Goal: Task Accomplishment & Management: Use online tool/utility

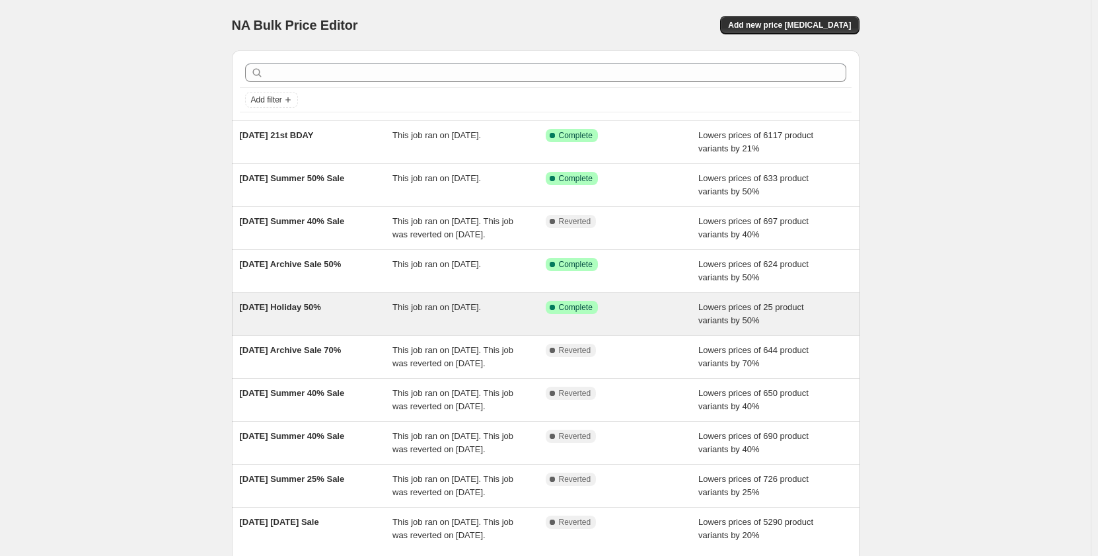
click at [317, 312] on span "[DATE] Holiday 50%" at bounding box center [280, 307] width 81 height 10
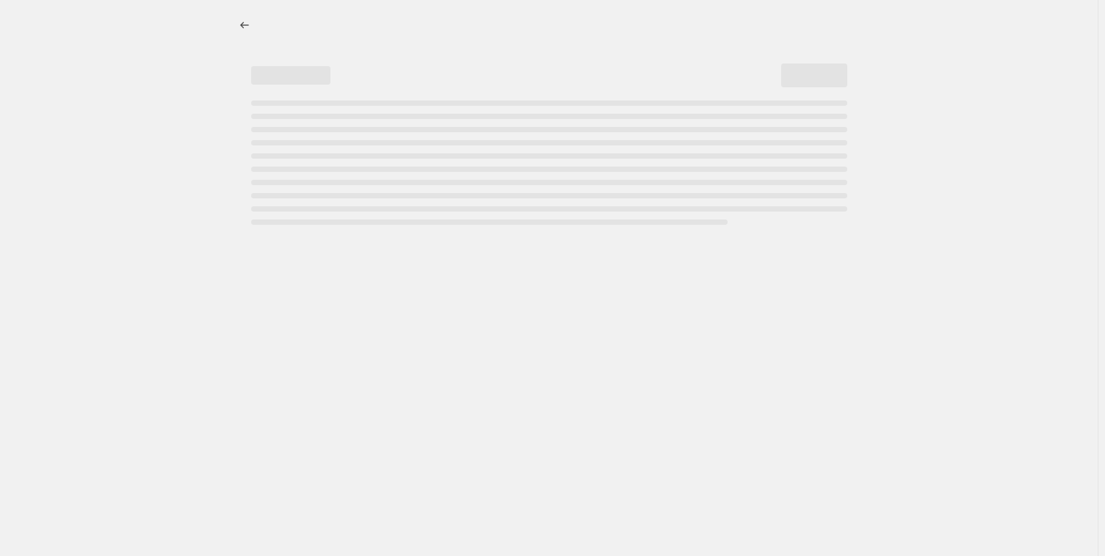
select select "percentage"
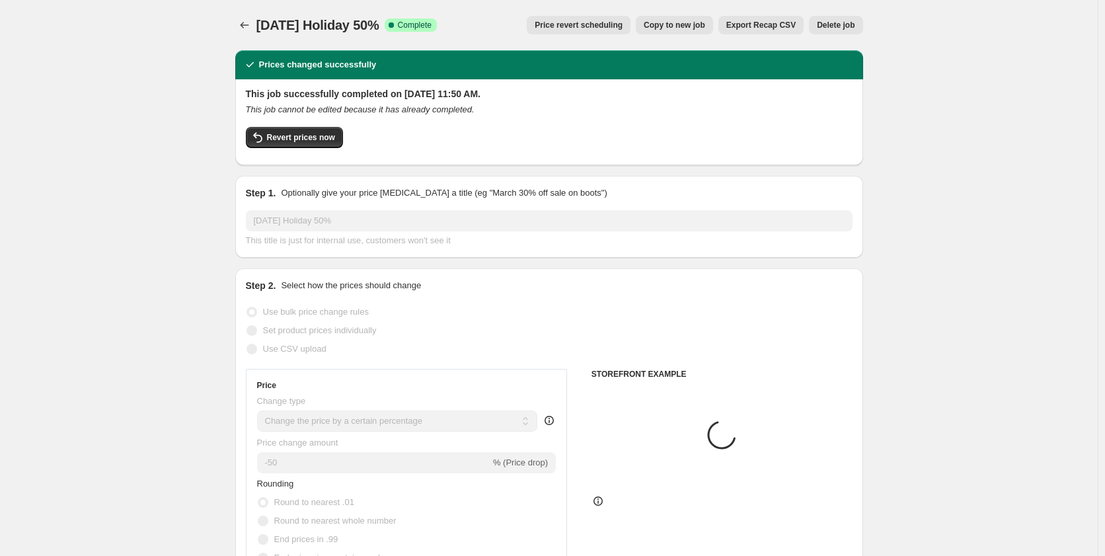
select select "collection"
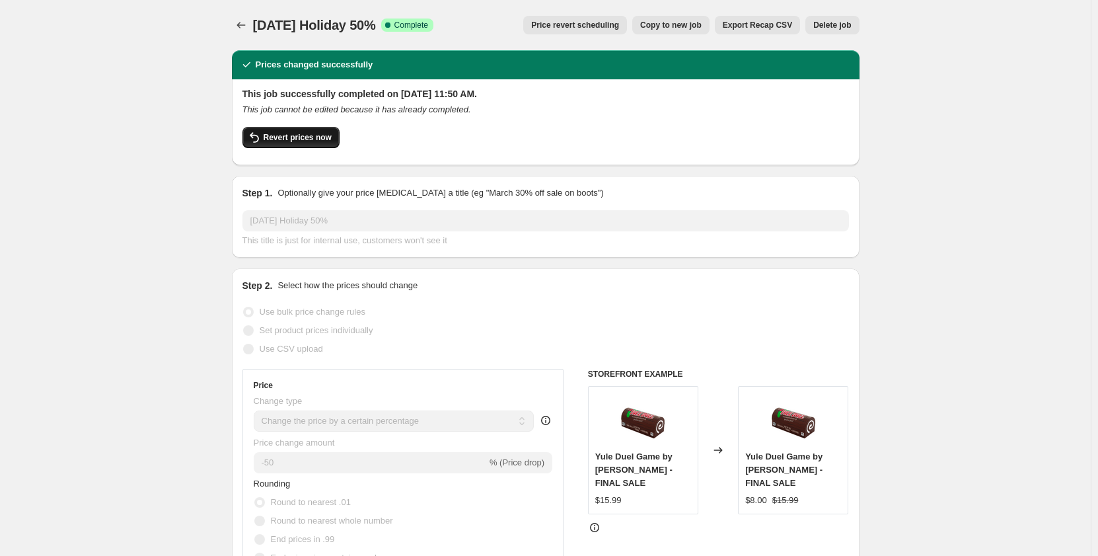
click at [317, 142] on span "Revert prices now" at bounding box center [298, 137] width 68 height 11
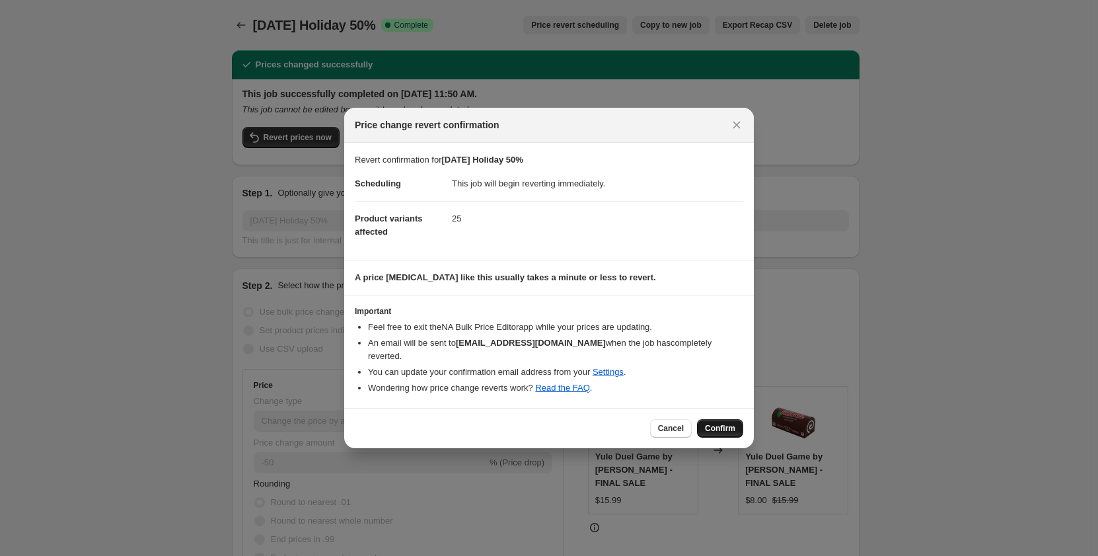
click at [729, 423] on span "Confirm" at bounding box center [720, 428] width 30 height 11
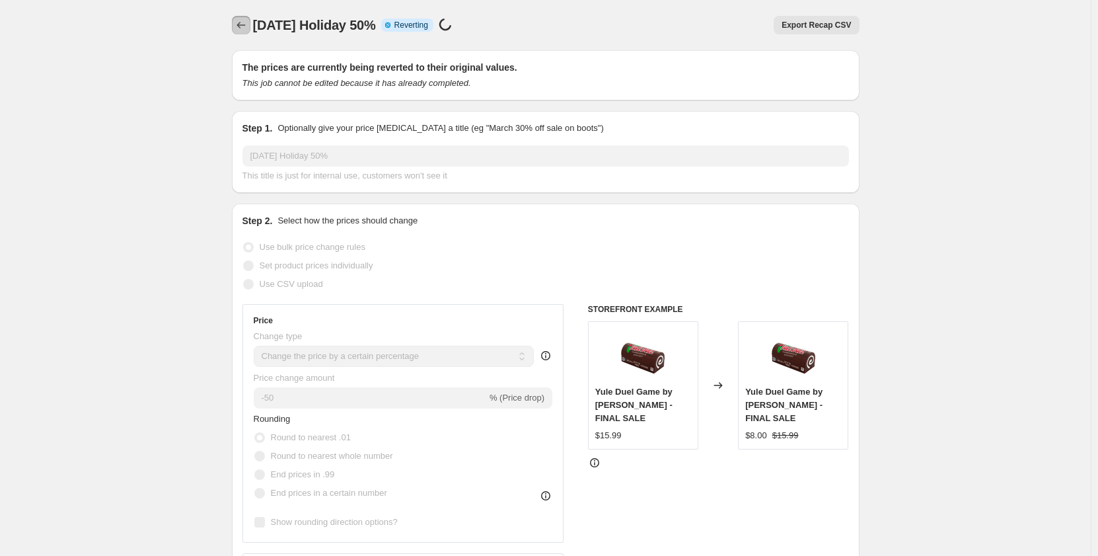
click at [246, 28] on icon "Price change jobs" at bounding box center [241, 24] width 13 height 13
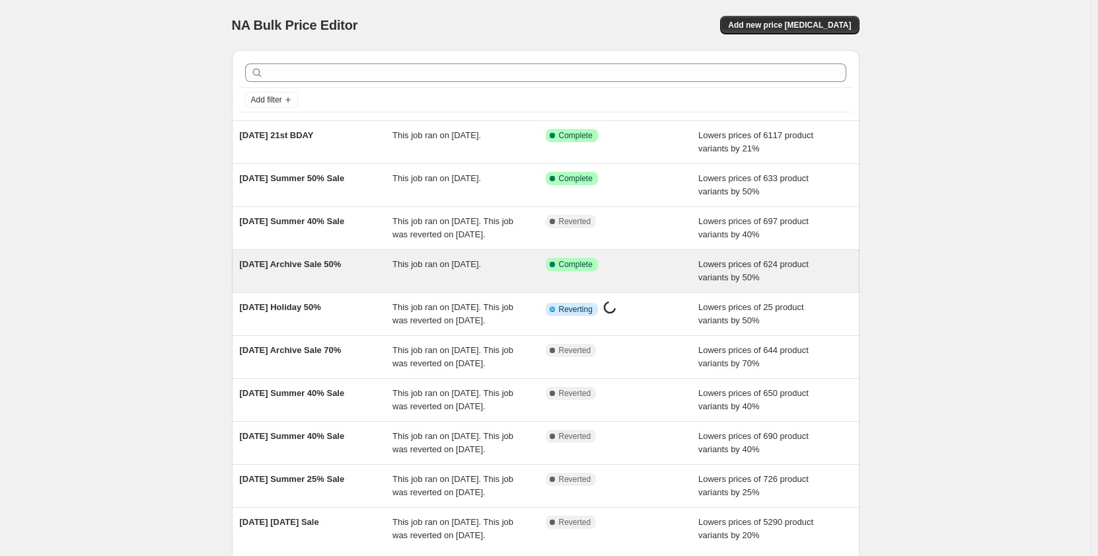
click at [322, 269] on span "[DATE] Archive Sale 50%" at bounding box center [291, 264] width 102 height 10
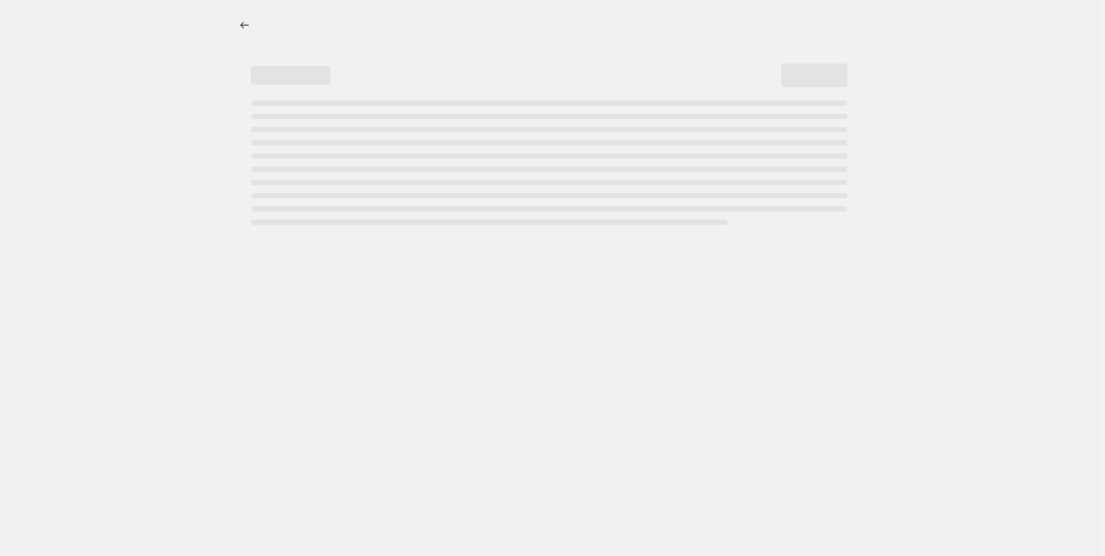
select select "percentage"
select select "collection"
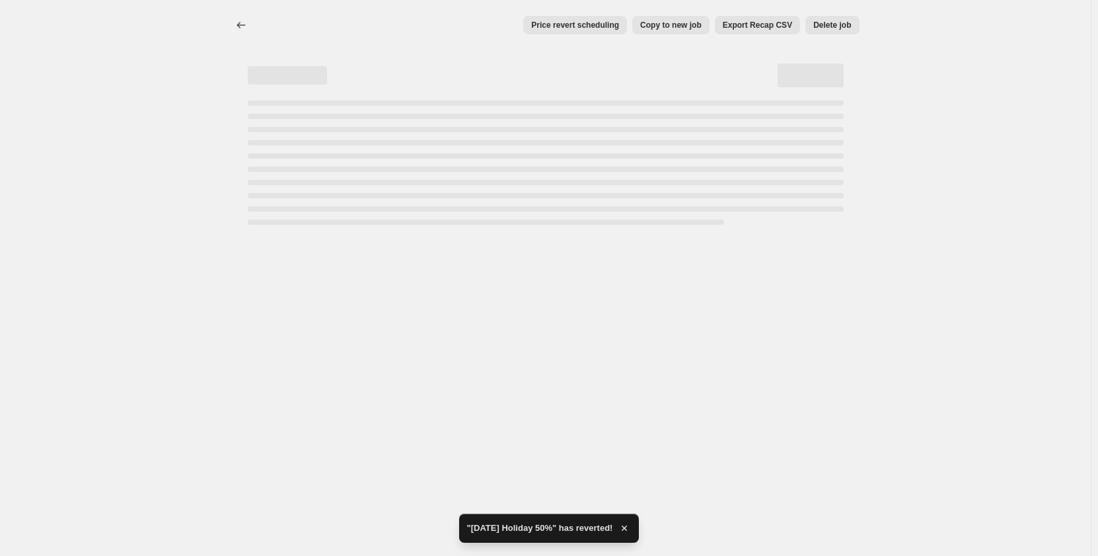
select select "percentage"
select select "collection"
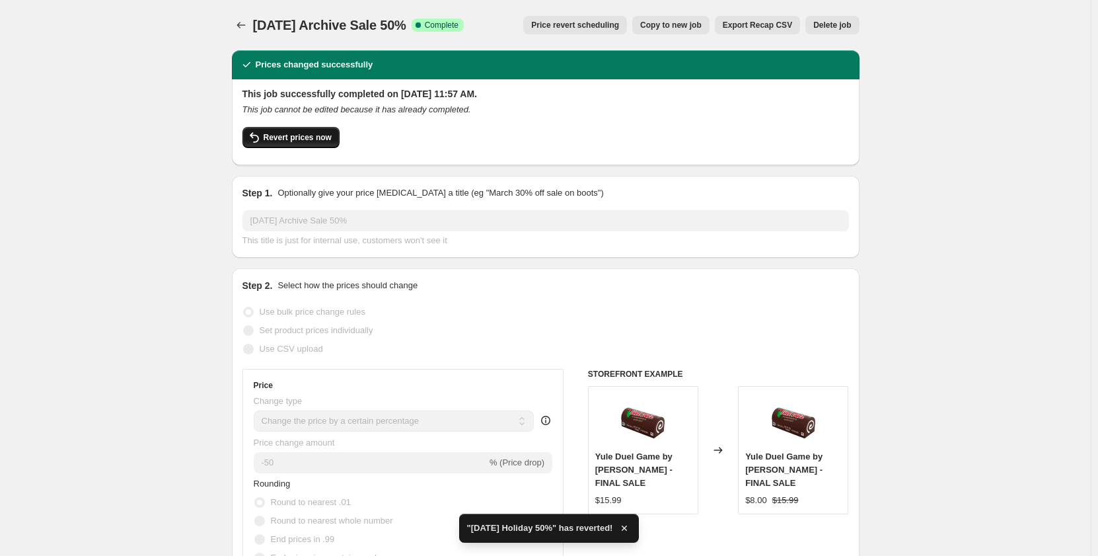
click at [291, 131] on button "Revert prices now" at bounding box center [290, 137] width 97 height 21
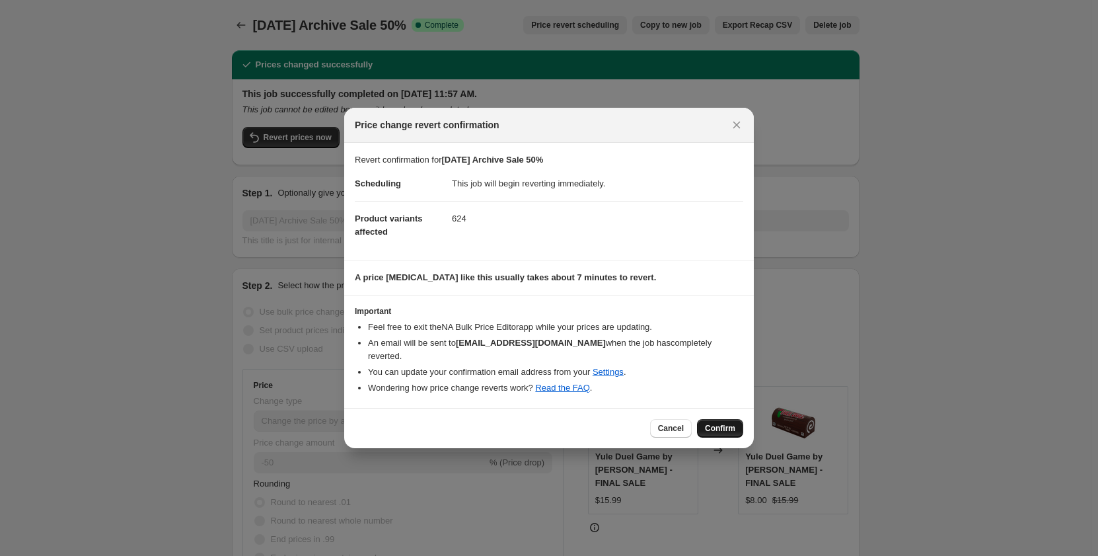
click at [737, 419] on button "Confirm" at bounding box center [720, 428] width 46 height 18
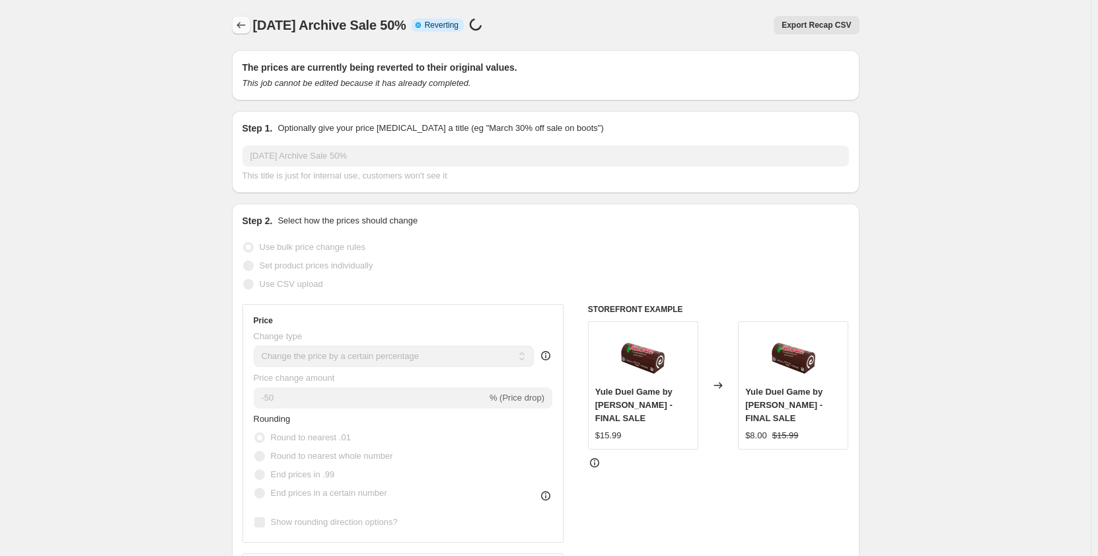
click at [239, 24] on icon "Price change jobs" at bounding box center [241, 24] width 13 height 13
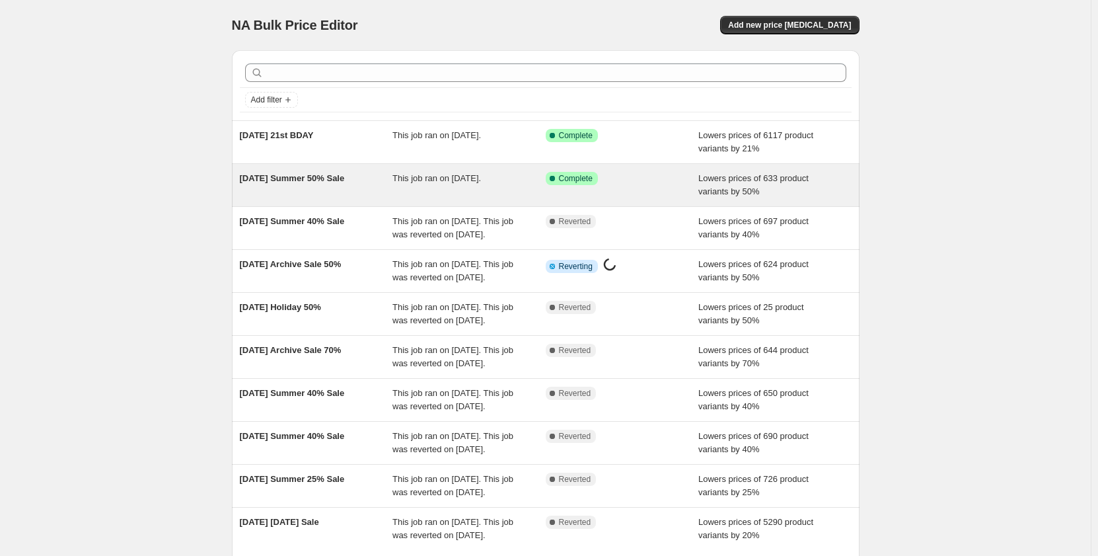
click at [289, 178] on span "[DATE] Summer 50% Sale" at bounding box center [292, 178] width 105 height 10
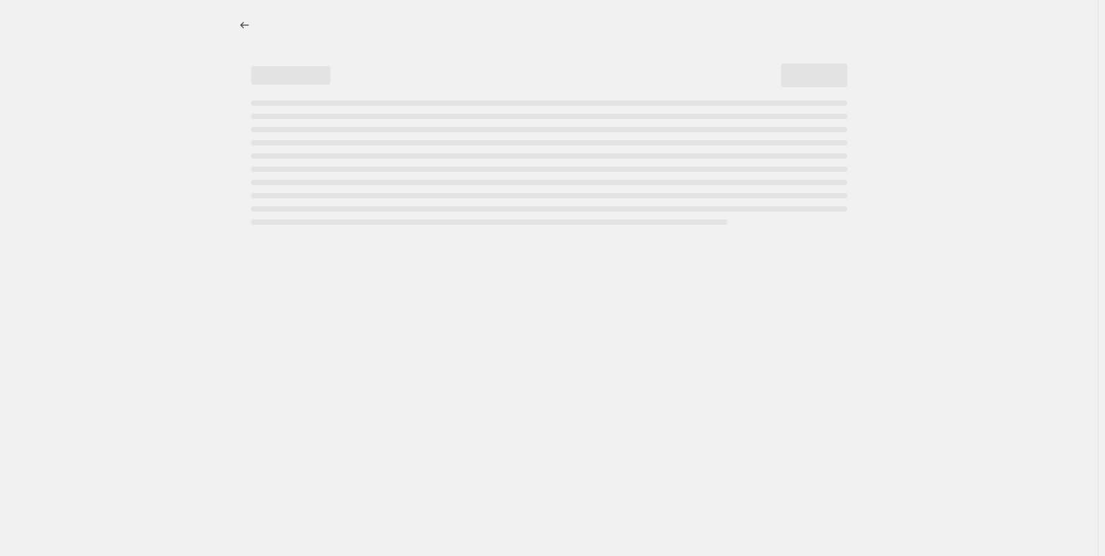
select select "percentage"
select select "collection"
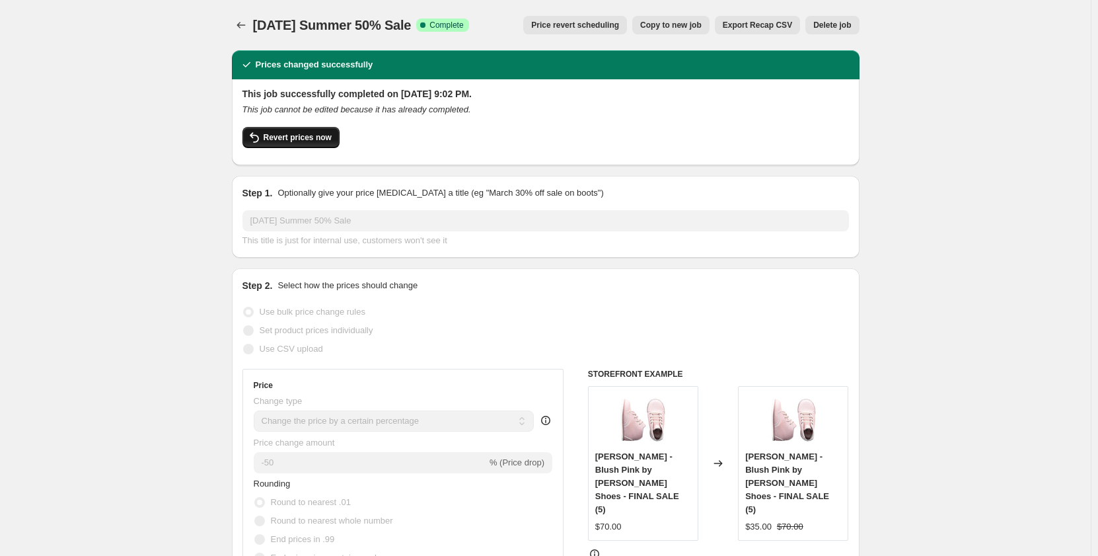
click at [271, 140] on span "Revert prices now" at bounding box center [298, 137] width 68 height 11
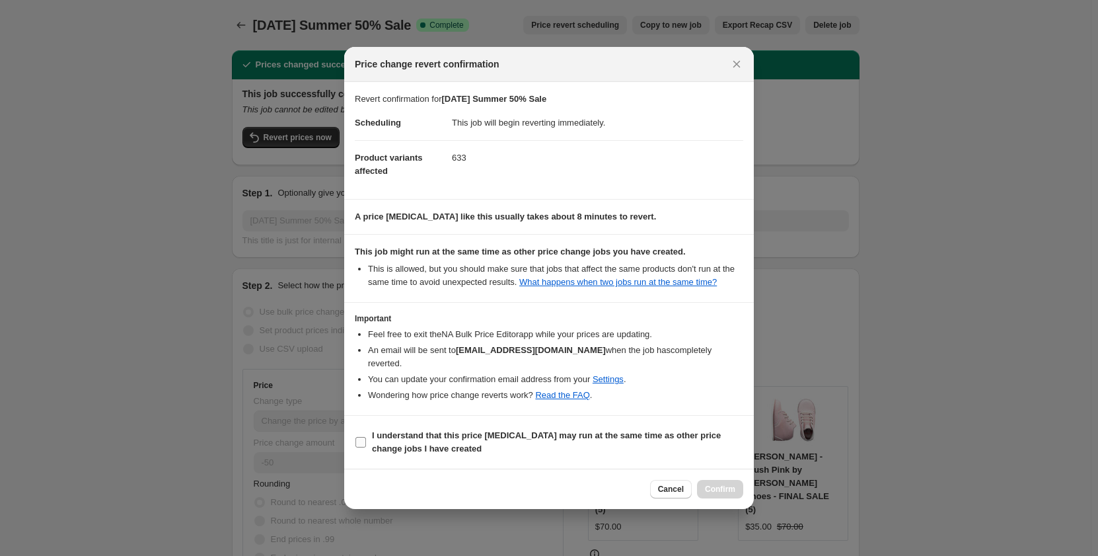
click at [366, 436] on span ":r9n:" at bounding box center [361, 442] width 12 height 12
click at [366, 437] on input "I understand that this price change job may run at the same time as other price…" at bounding box center [360, 442] width 11 height 11
checkbox input "true"
click at [721, 484] on span "Confirm" at bounding box center [720, 489] width 30 height 11
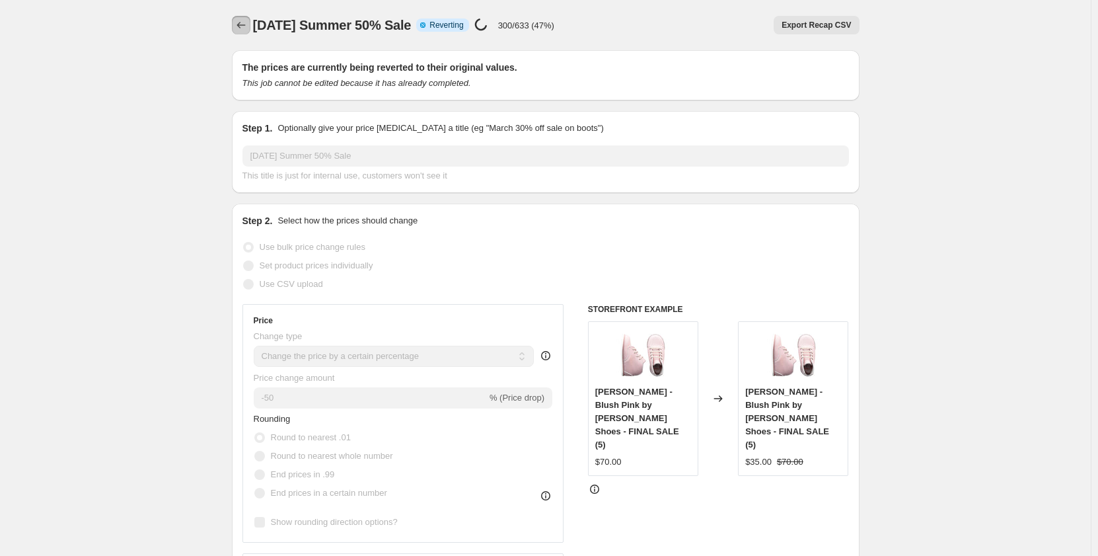
click at [242, 24] on icon "Price change jobs" at bounding box center [241, 25] width 9 height 7
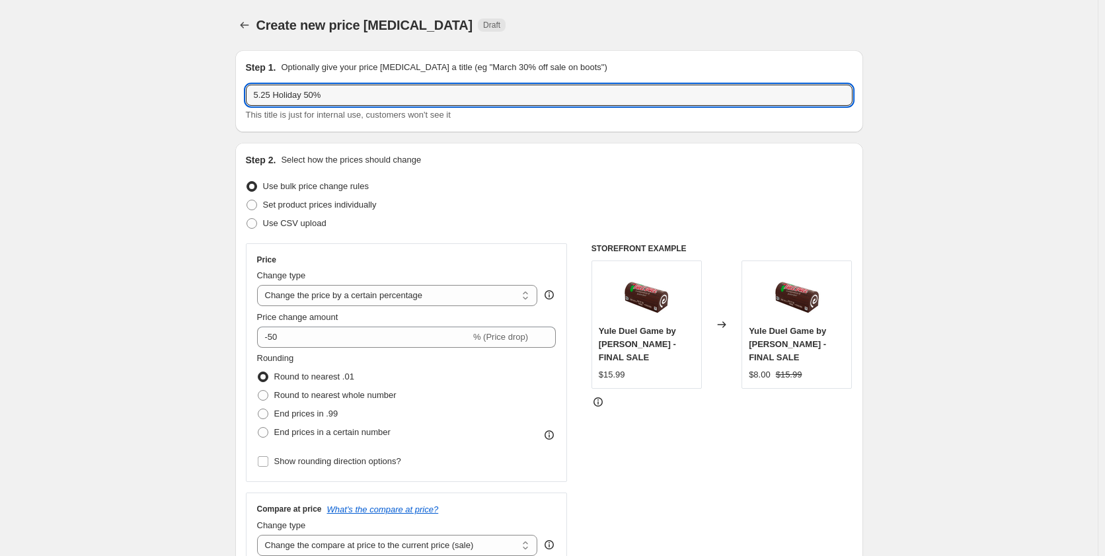
select select "percentage"
select select "collection"
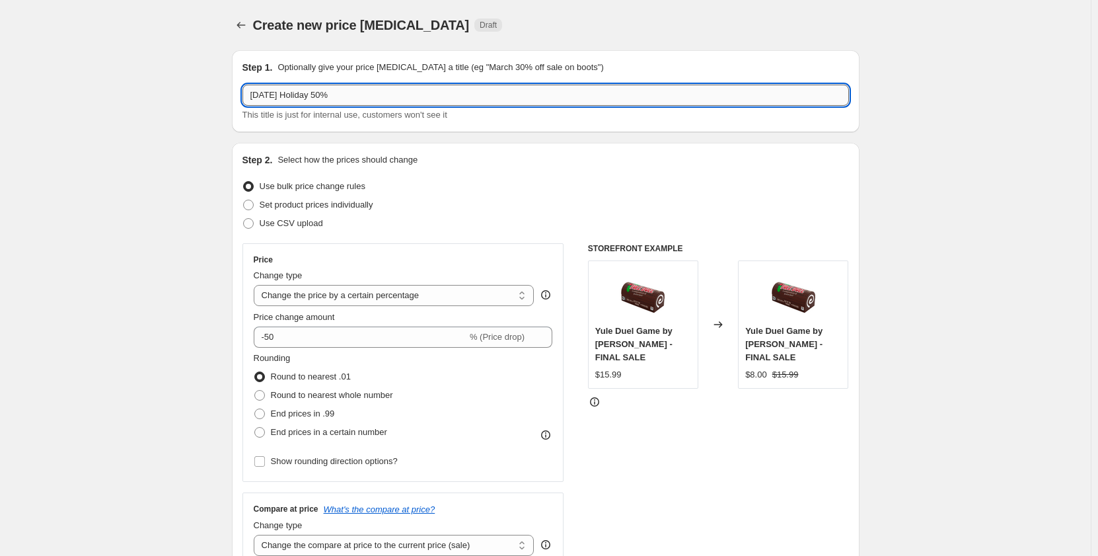
click at [317, 98] on input "[DATE] Holiday 50%" at bounding box center [545, 95] width 606 height 21
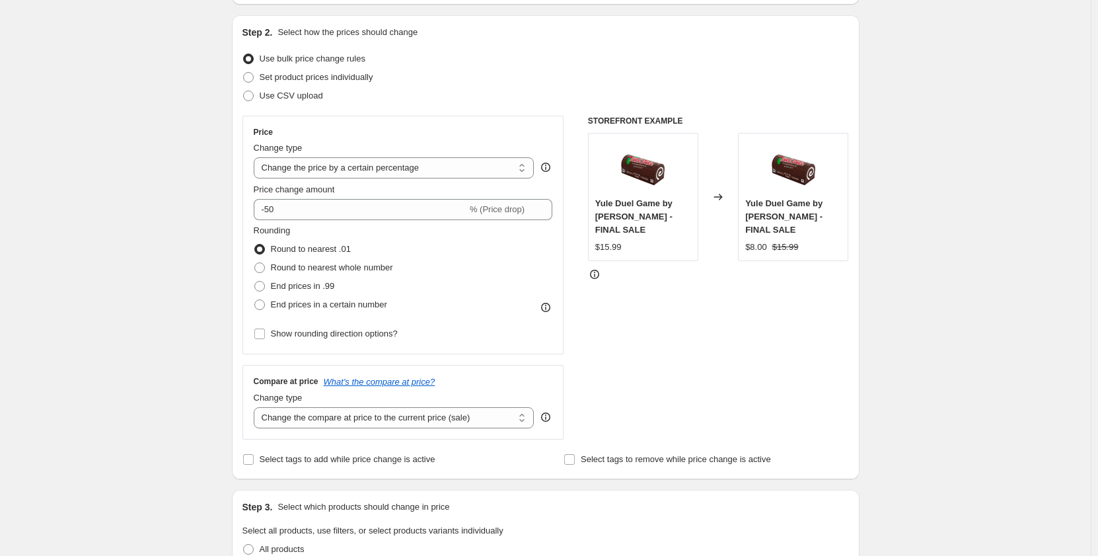
scroll to position [132, 0]
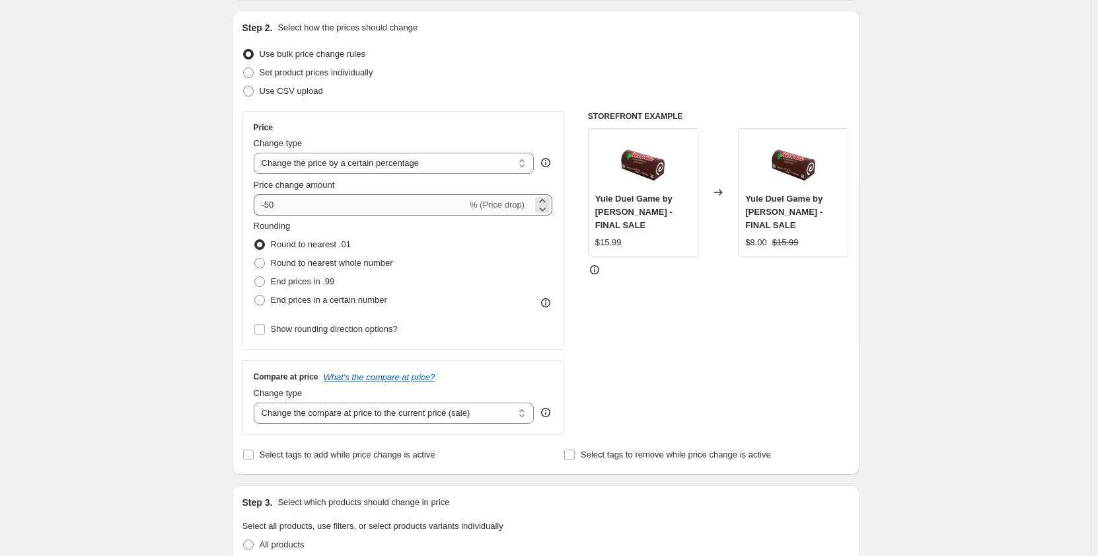
type input "[DATE] Holiday 70%"
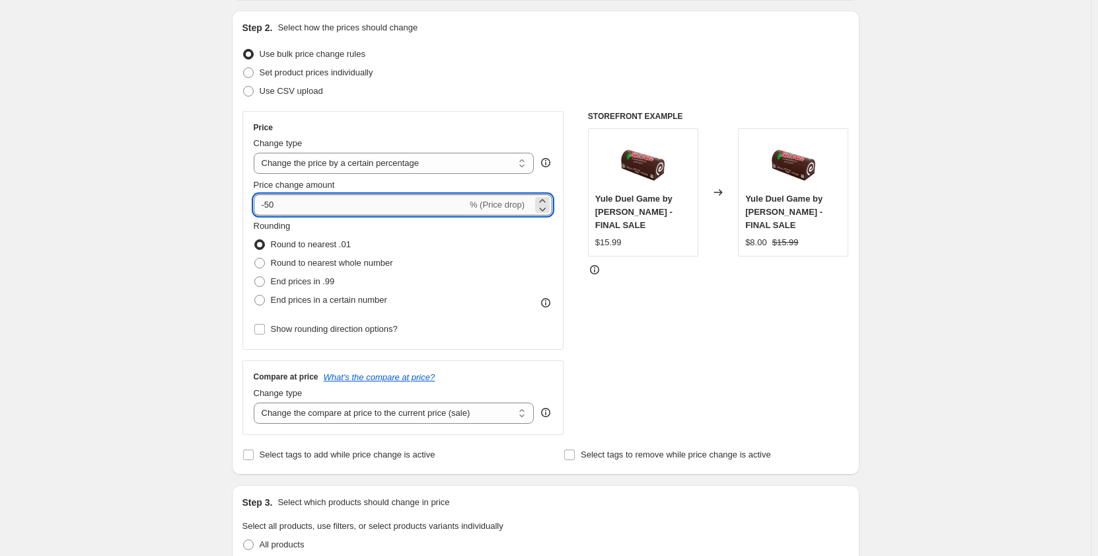
click at [272, 208] on input "-50" at bounding box center [360, 204] width 213 height 21
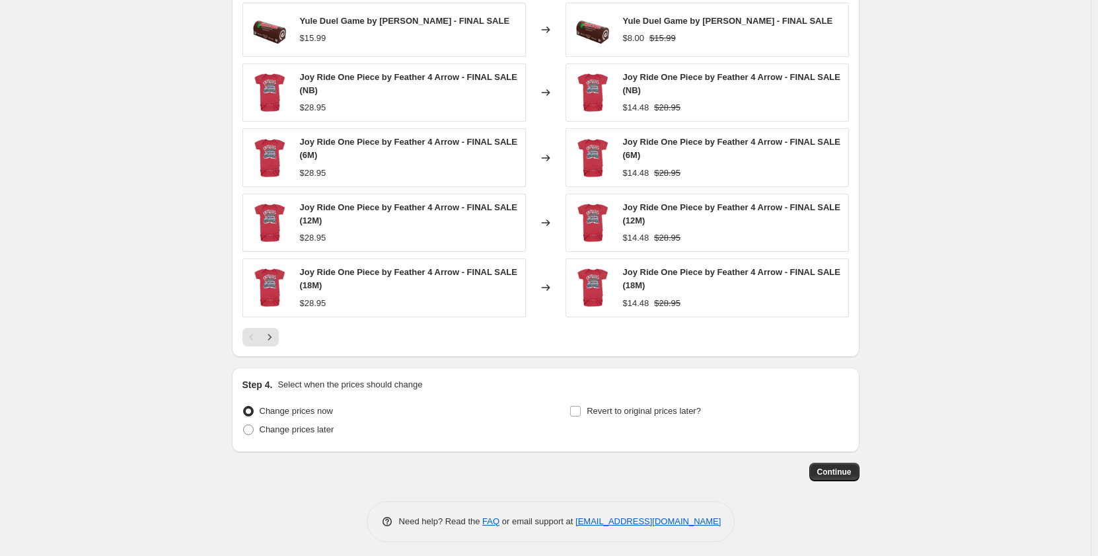
scroll to position [932, 0]
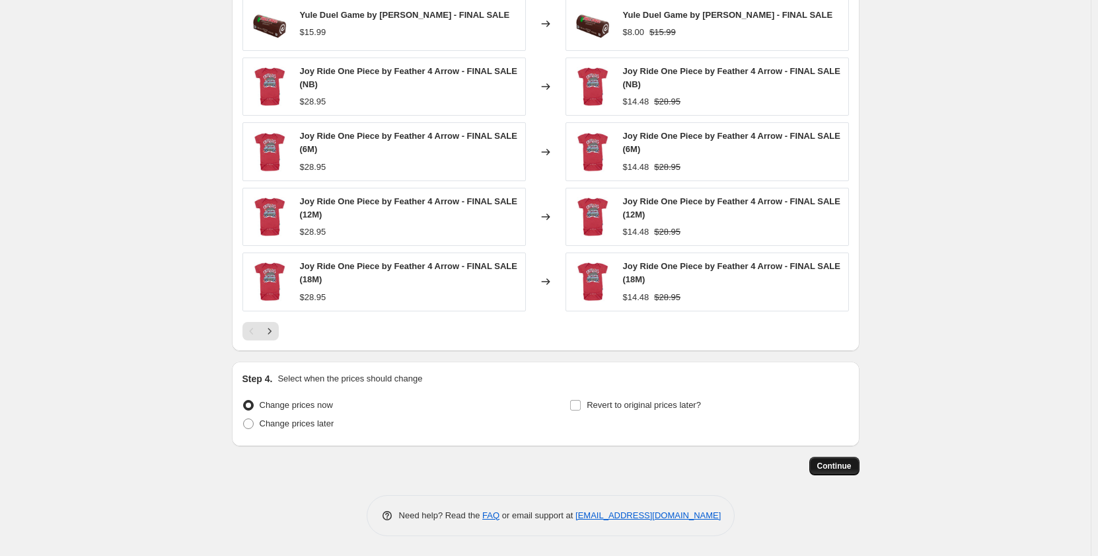
type input "-70"
click at [848, 459] on button "Continue" at bounding box center [834, 466] width 50 height 18
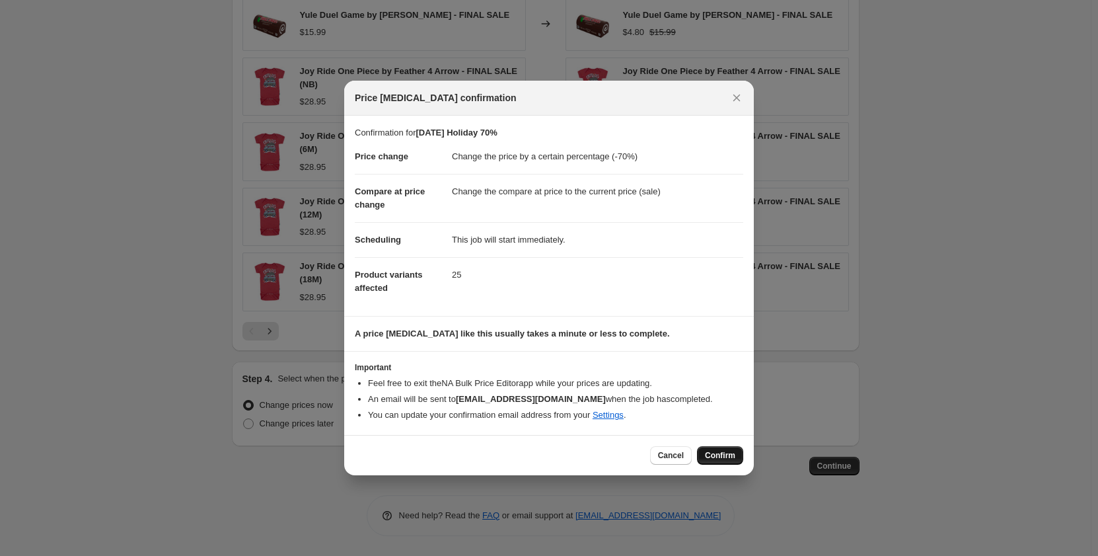
click at [729, 454] on span "Confirm" at bounding box center [720, 455] width 30 height 11
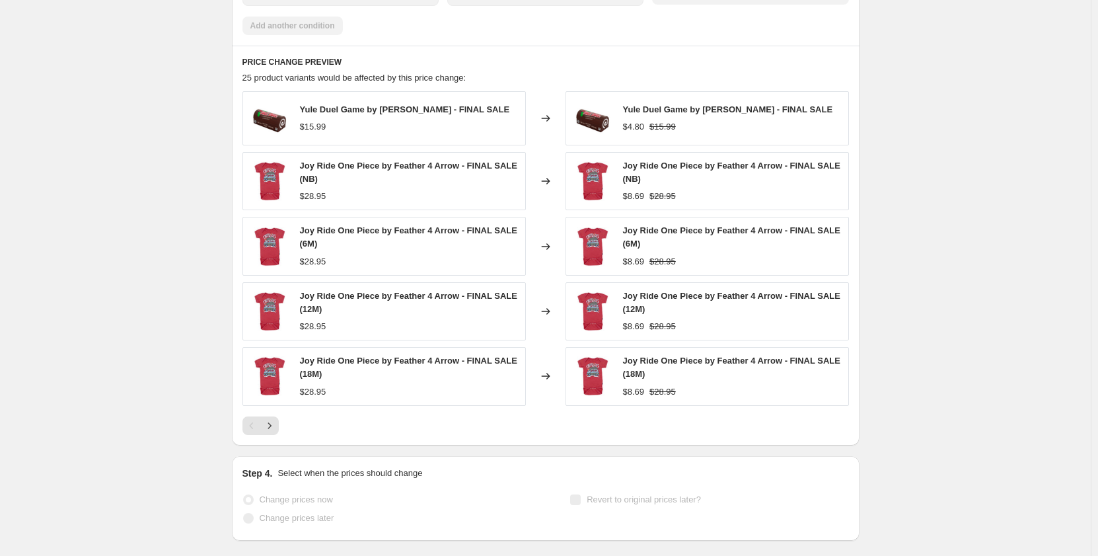
select select "percentage"
select select "collection"
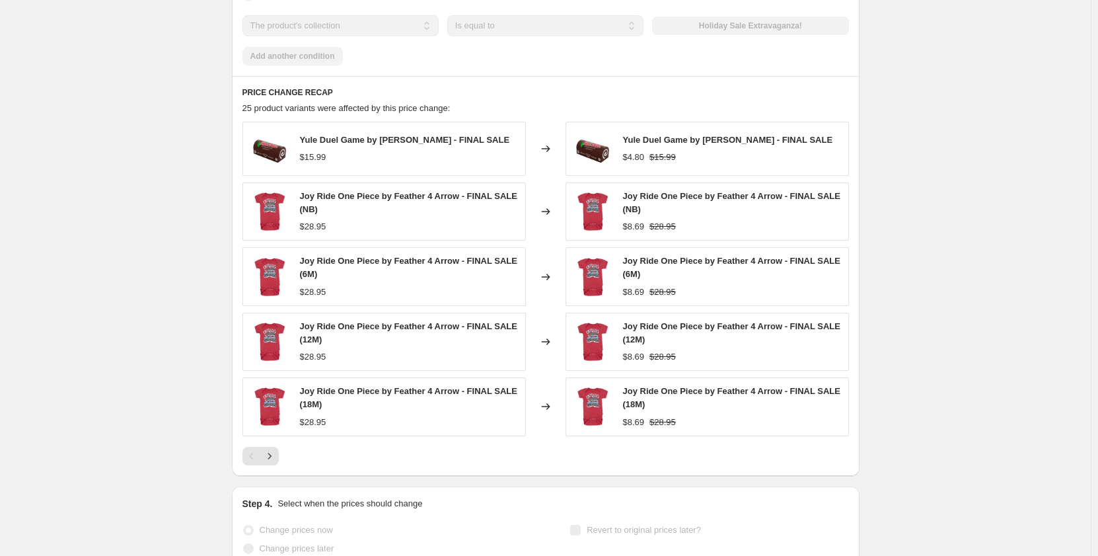
scroll to position [0, 0]
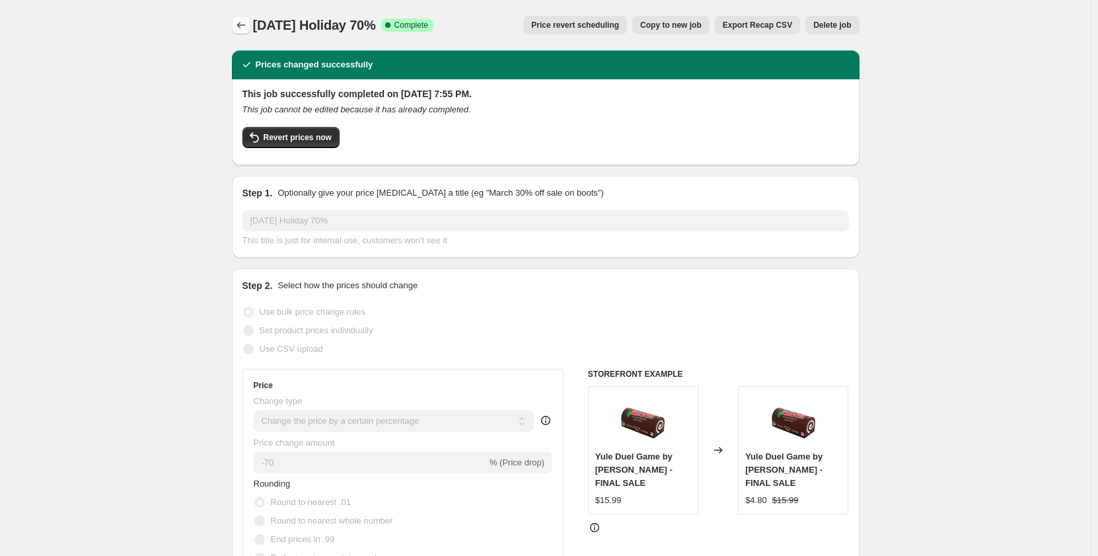
click at [235, 25] on button "Price change jobs" at bounding box center [241, 25] width 18 height 18
